Goal: Information Seeking & Learning: Check status

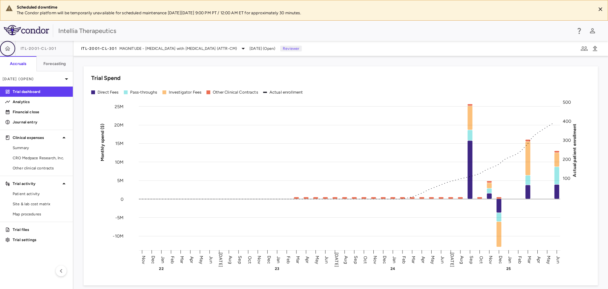
click at [10, 49] on icon "button" at bounding box center [7, 48] width 6 height 6
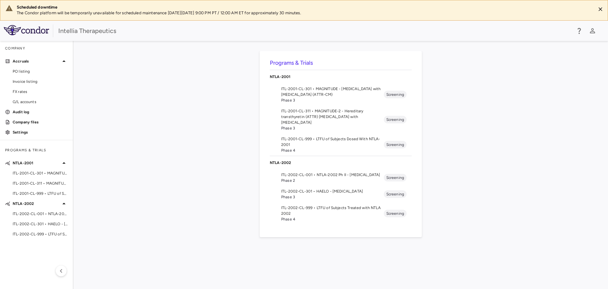
click at [326, 194] on span "Phase 3" at bounding box center [332, 197] width 103 height 6
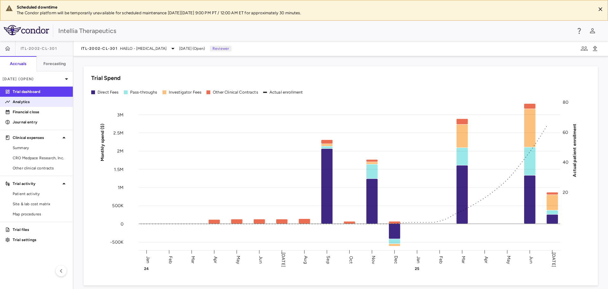
click at [29, 104] on p "Analytics" at bounding box center [40, 102] width 55 height 6
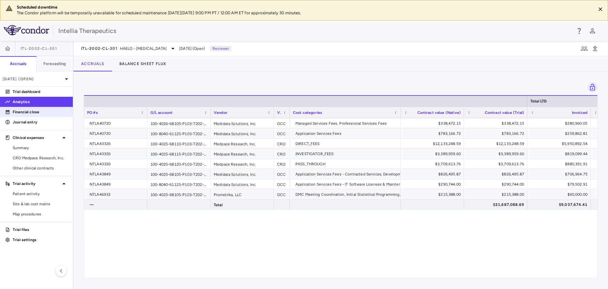
click at [32, 113] on p "Financial close" at bounding box center [40, 112] width 55 height 6
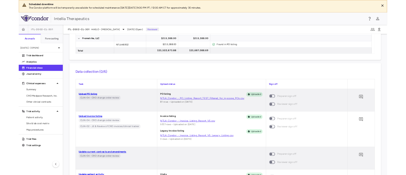
scroll to position [94, 0]
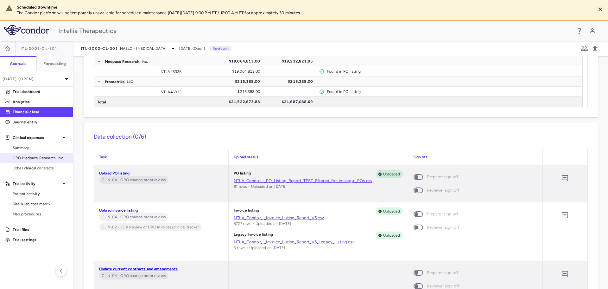
click at [30, 155] on link "CRO Medpace Research, Inc." at bounding box center [36, 158] width 73 height 10
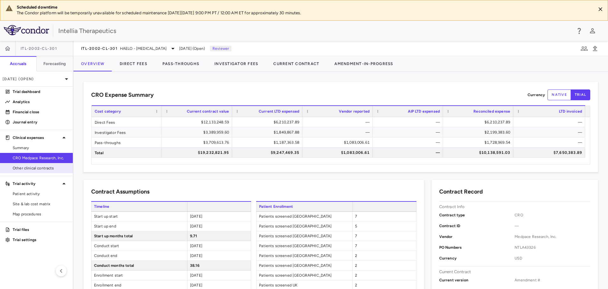
click at [45, 168] on span "Other clinical contracts" at bounding box center [40, 168] width 55 height 6
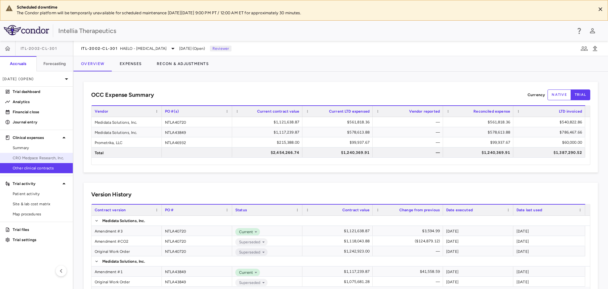
click at [32, 157] on span "CRO Medpace Research, Inc." at bounding box center [40, 158] width 55 height 6
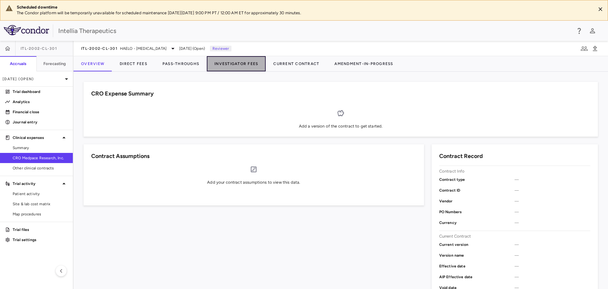
click at [234, 67] on button "Investigator Fees" at bounding box center [236, 63] width 59 height 15
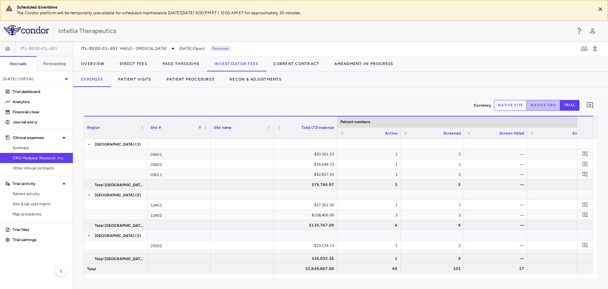
click at [551, 105] on button "native cro" at bounding box center [544, 105] width 34 height 11
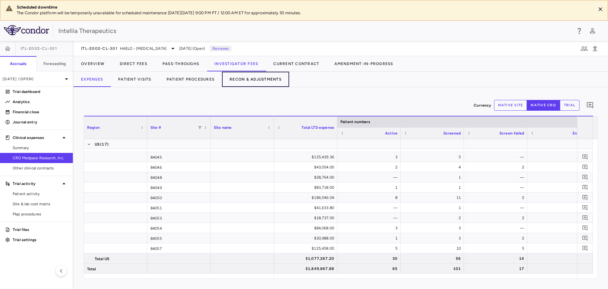
click at [237, 75] on button "Recon & Adjustments" at bounding box center [255, 79] width 67 height 15
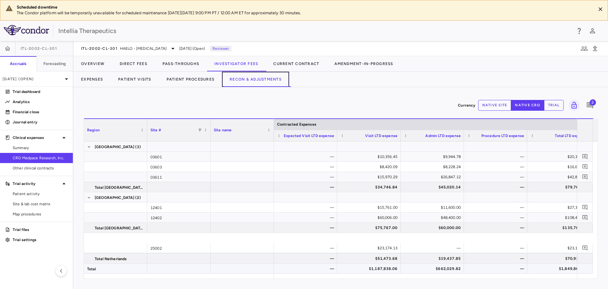
scroll to position [95, 0]
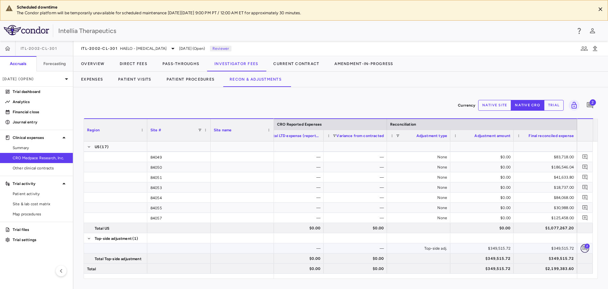
click at [584, 245] on button "button" at bounding box center [585, 248] width 9 height 9
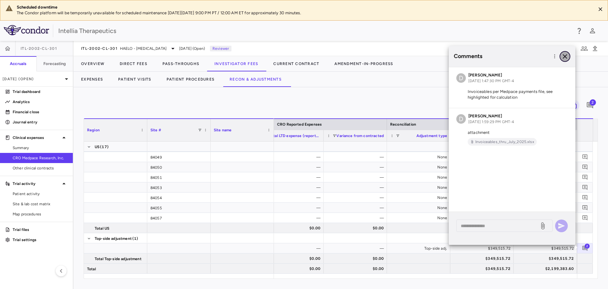
click at [567, 54] on icon "button" at bounding box center [565, 56] width 4 height 4
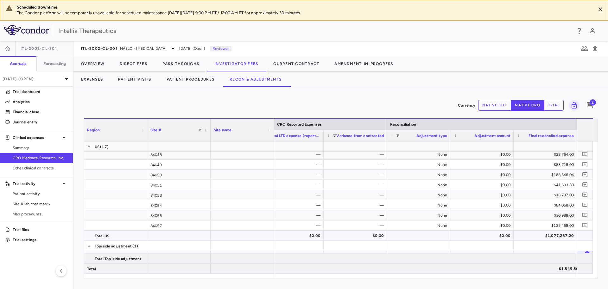
scroll to position [415, 0]
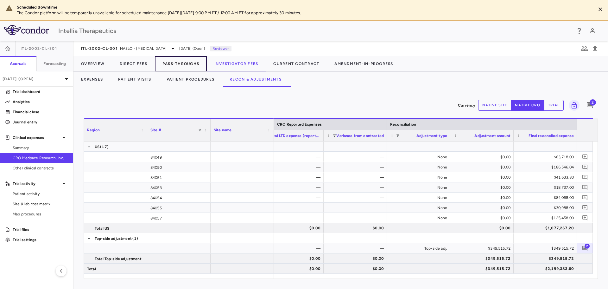
click at [182, 64] on button "Pass-Throughs" at bounding box center [181, 63] width 52 height 15
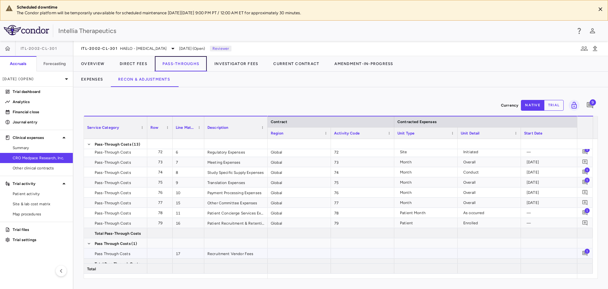
scroll to position [128, 0]
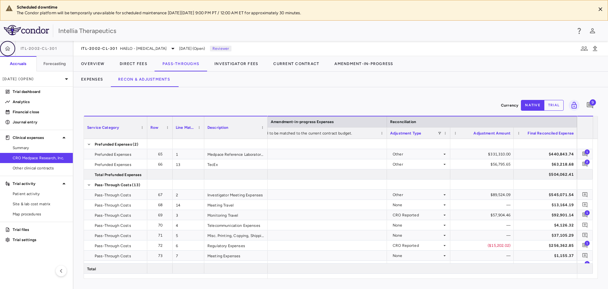
click at [7, 46] on icon "button" at bounding box center [7, 48] width 6 height 6
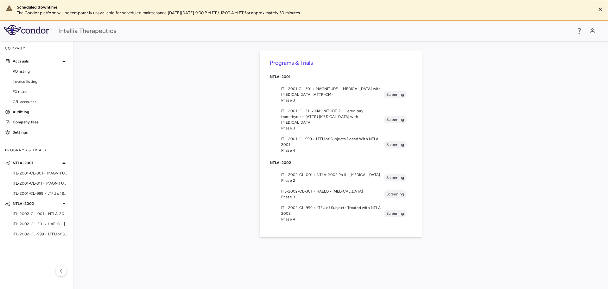
click at [335, 112] on span "ITL-2001-CL-311 • MAGNITUDE-2 - Hereditary transthyretin (ATTR) [MEDICAL_DATA] …" at bounding box center [332, 116] width 103 height 17
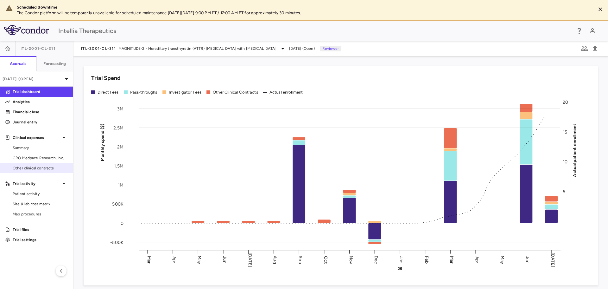
click at [34, 171] on link "Other clinical contracts" at bounding box center [36, 168] width 73 height 10
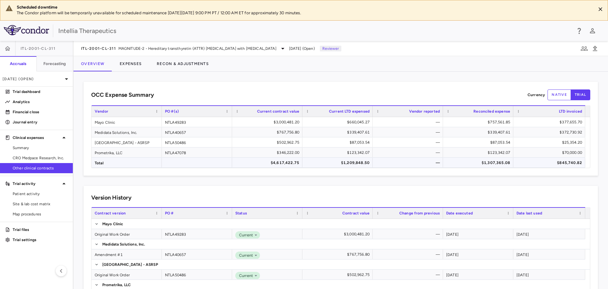
scroll to position [29, 0]
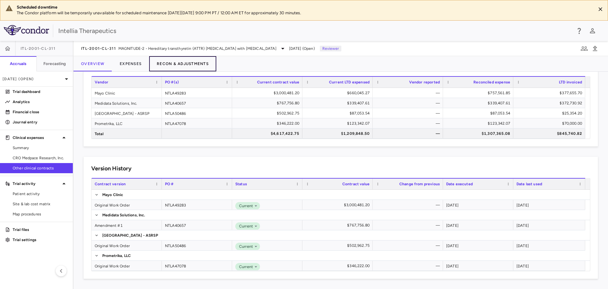
click at [176, 63] on button "Recon & Adjustments" at bounding box center [182, 63] width 67 height 15
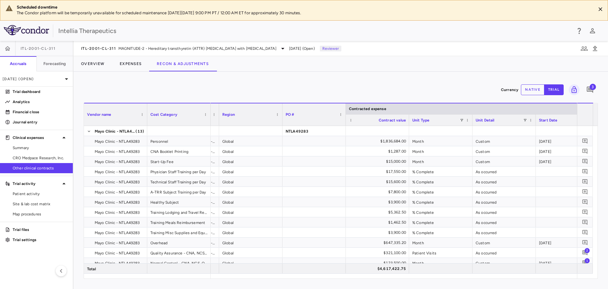
scroll to position [0, 76]
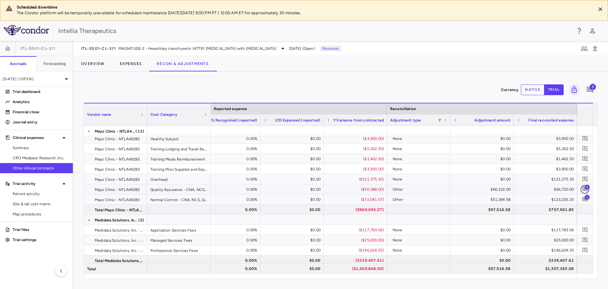
click at [583, 186] on icon "Add comment" at bounding box center [585, 189] width 6 height 6
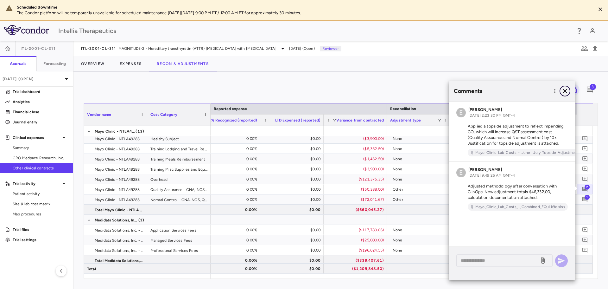
click at [566, 91] on icon "button" at bounding box center [565, 91] width 4 height 4
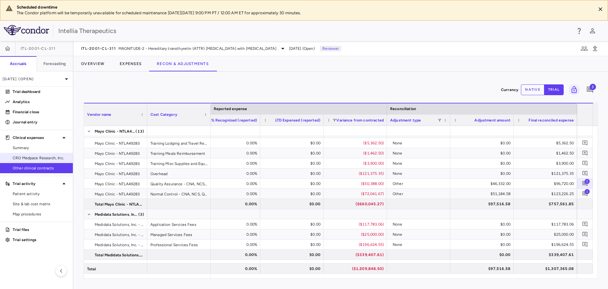
click at [28, 157] on span "CRO Medpace Research, Inc." at bounding box center [40, 158] width 55 height 6
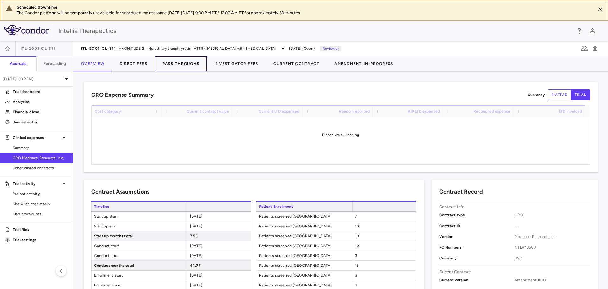
click at [170, 67] on button "Pass-Throughs" at bounding box center [181, 63] width 52 height 15
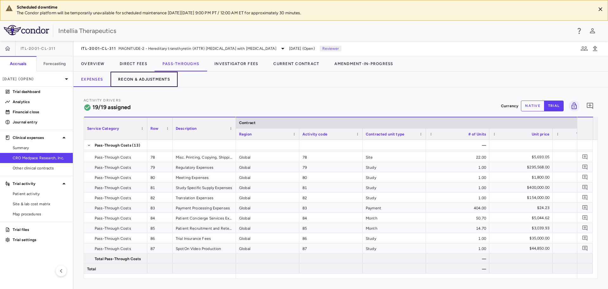
click at [153, 76] on button "Recon & Adjustments" at bounding box center [144, 79] width 67 height 15
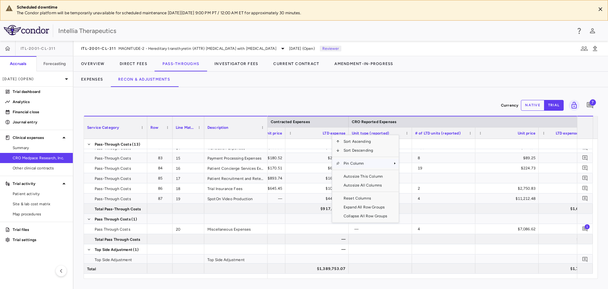
click at [347, 161] on span "Pin Column" at bounding box center [365, 163] width 51 height 9
click at [417, 174] on span "Pin Left" at bounding box center [417, 174] width 24 height 9
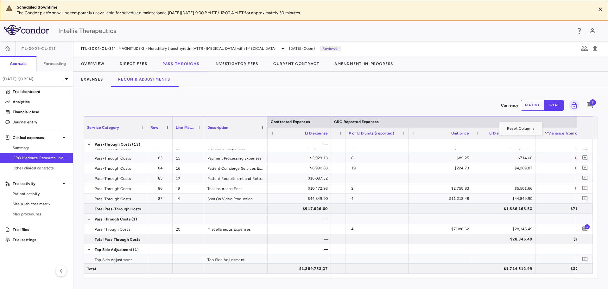
click at [487, 133] on div "LTD expense (reported)" at bounding box center [506, 133] width 51 height 8
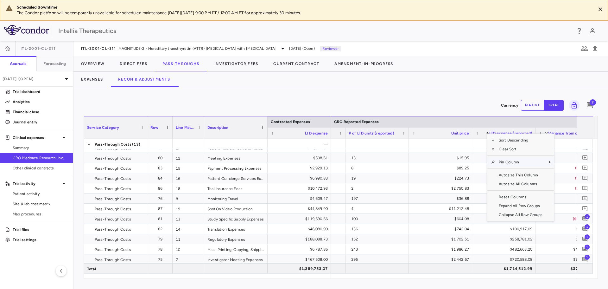
click at [500, 161] on span "Pin Column" at bounding box center [520, 161] width 51 height 9
click at [568, 176] on span "Pin Left" at bounding box center [572, 173] width 24 height 9
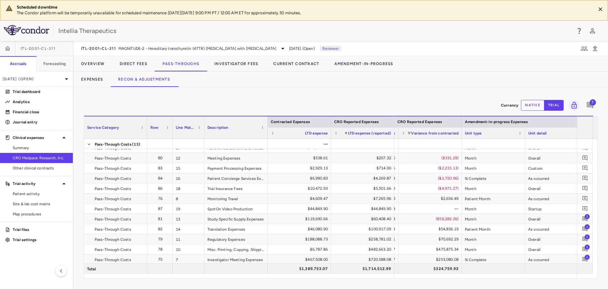
click at [448, 131] on span "Variance from contracted" at bounding box center [435, 133] width 48 height 4
click at [402, 134] on span at bounding box center [404, 133] width 4 height 4
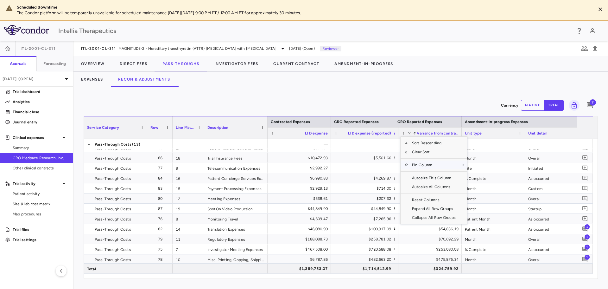
click at [414, 169] on div "Column Menu" at bounding box center [433, 171] width 51 height 4
click at [415, 166] on span "Pin Column" at bounding box center [433, 164] width 51 height 9
click at [476, 176] on span "Pin Left" at bounding box center [486, 175] width 24 height 9
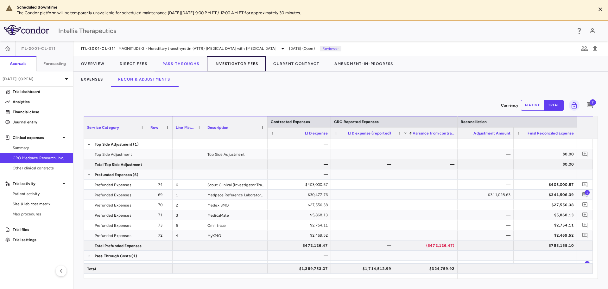
click at [235, 65] on button "Investigator Fees" at bounding box center [236, 63] width 59 height 15
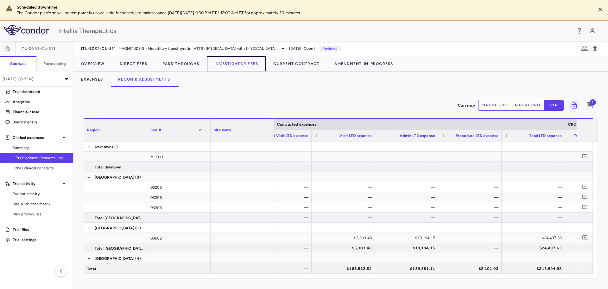
scroll to position [0, 74]
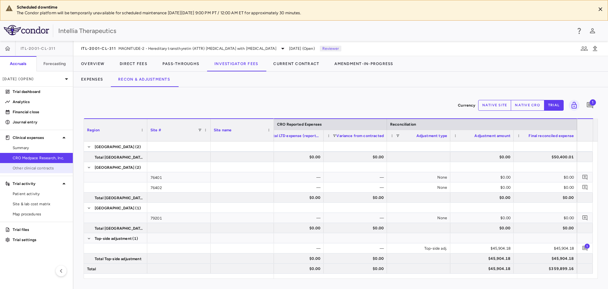
click at [37, 171] on link "Other clinical contracts" at bounding box center [36, 168] width 73 height 10
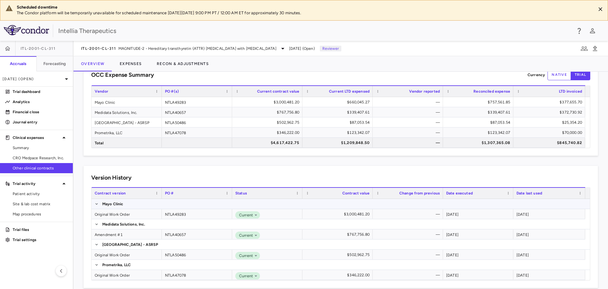
scroll to position [29, 0]
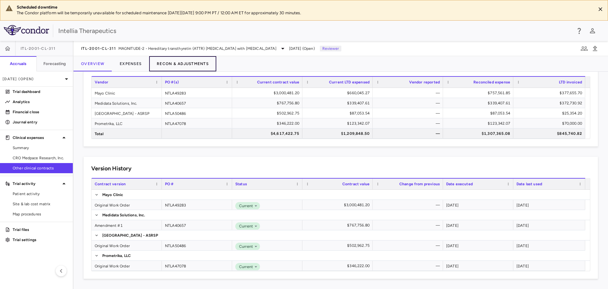
click at [173, 63] on button "Recon & Adjustments" at bounding box center [182, 63] width 67 height 15
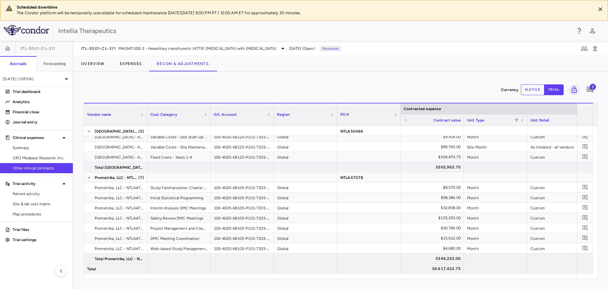
scroll to position [0, 774]
